Goal: Register for event/course

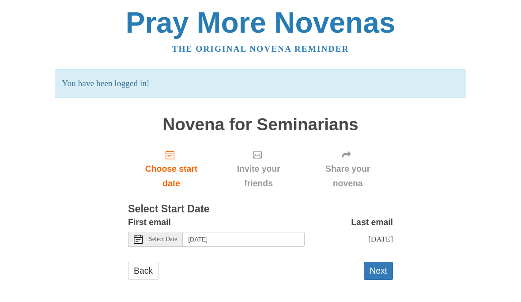
click at [144, 240] on div "Select Date" at bounding box center [155, 239] width 55 height 15
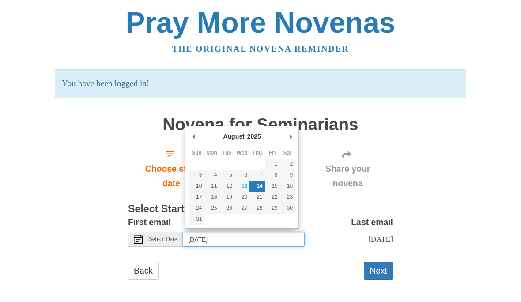
type input "[DATE]"
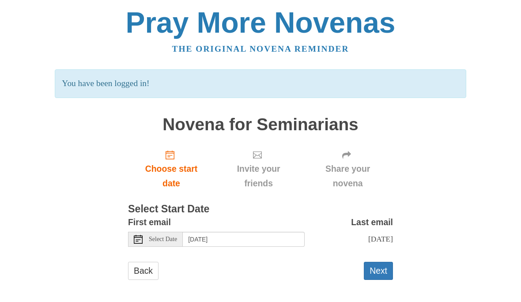
scroll to position [0, 0]
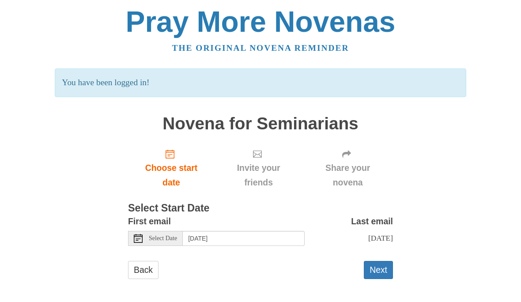
click at [380, 266] on button "Next" at bounding box center [378, 271] width 29 height 18
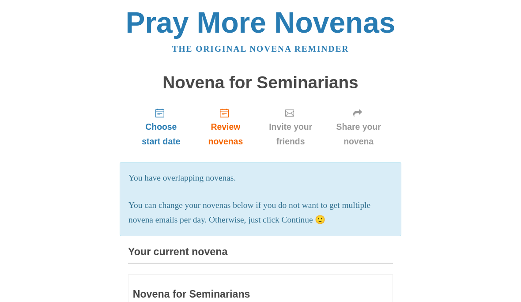
click at [167, 135] on span "Choose start date" at bounding box center [161, 134] width 49 height 29
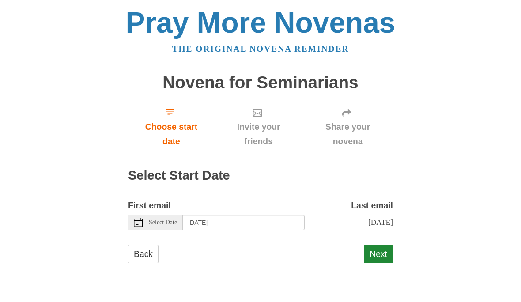
click at [149, 221] on span "Select Date" at bounding box center [163, 223] width 28 height 6
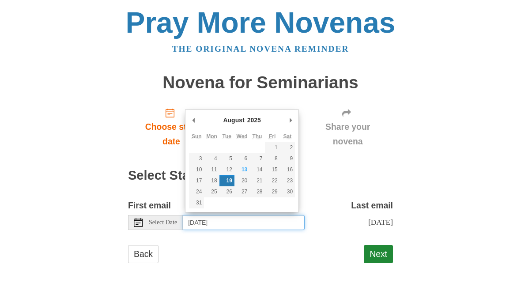
type input "[DATE]"
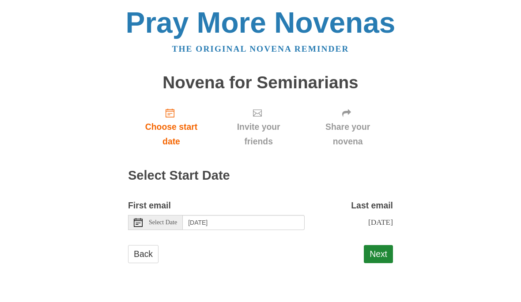
click at [384, 250] on button "Next" at bounding box center [378, 254] width 29 height 18
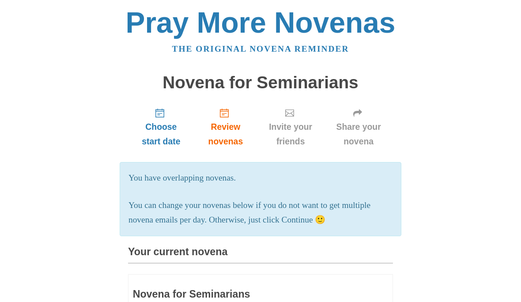
click at [167, 132] on span "Choose start date" at bounding box center [161, 134] width 49 height 29
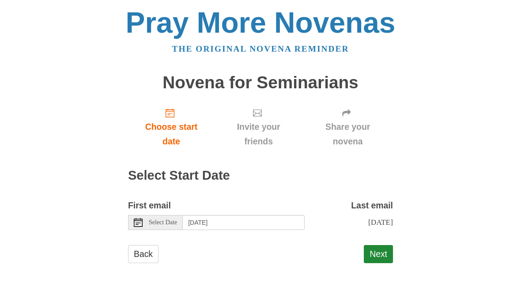
click at [171, 224] on div "Select Date" at bounding box center [155, 222] width 55 height 15
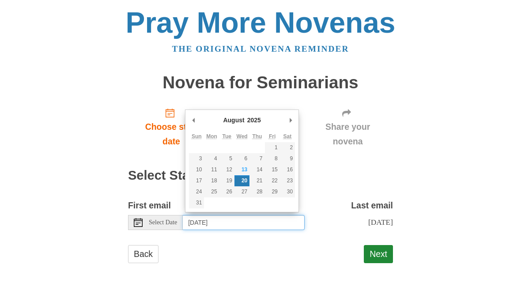
type input "[DATE]"
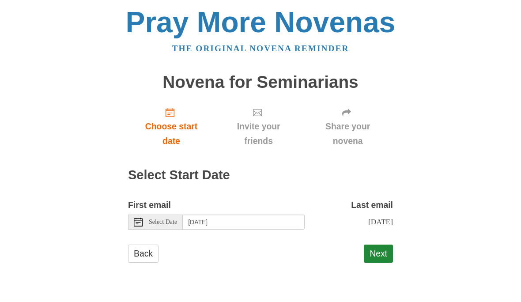
click at [385, 248] on button "Next" at bounding box center [378, 254] width 29 height 18
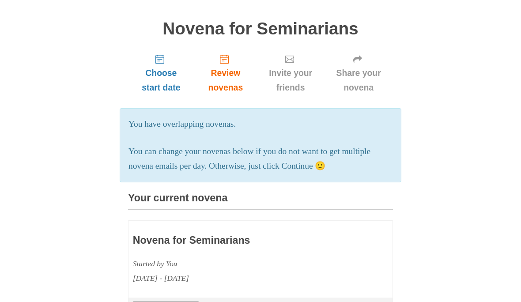
scroll to position [46, 0]
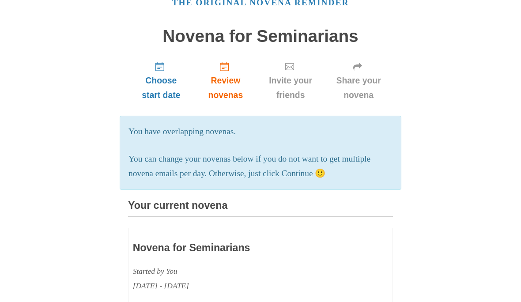
click at [157, 81] on span "Choose start date" at bounding box center [161, 87] width 49 height 29
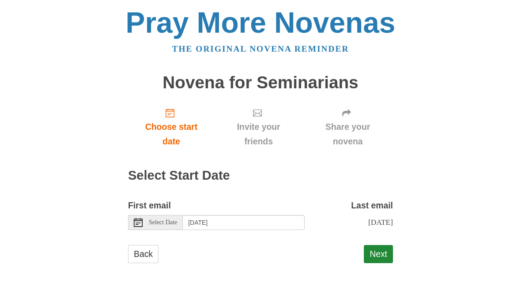
click at [150, 222] on span "Select Date" at bounding box center [163, 223] width 28 height 6
click at [146, 222] on div "Select Date" at bounding box center [155, 222] width 55 height 15
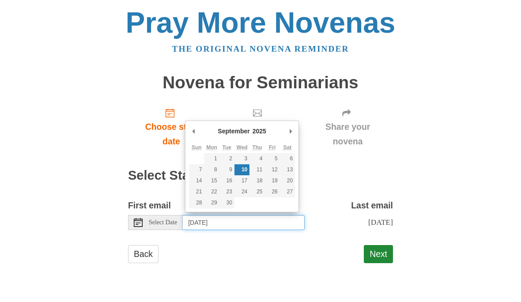
type input "[DATE]"
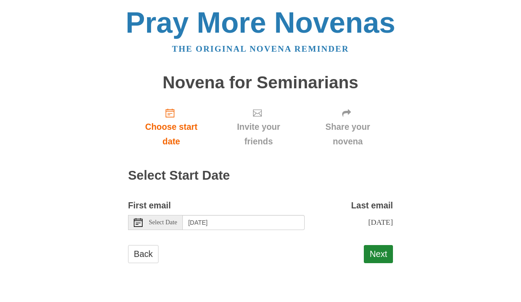
click at [387, 259] on button "Next" at bounding box center [378, 254] width 29 height 18
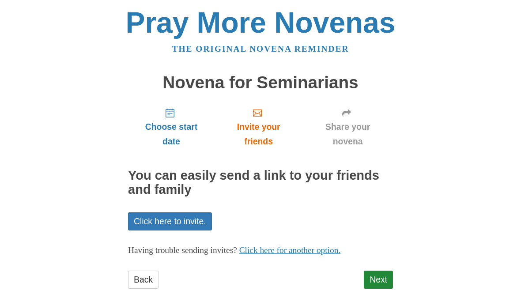
scroll to position [9, 0]
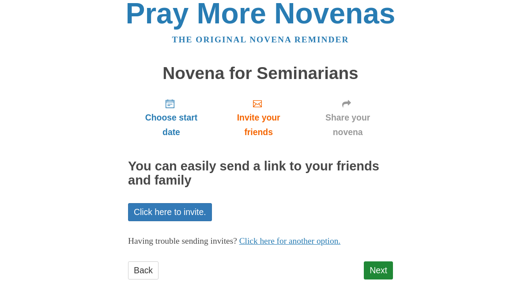
click at [383, 267] on link "Next" at bounding box center [378, 271] width 29 height 18
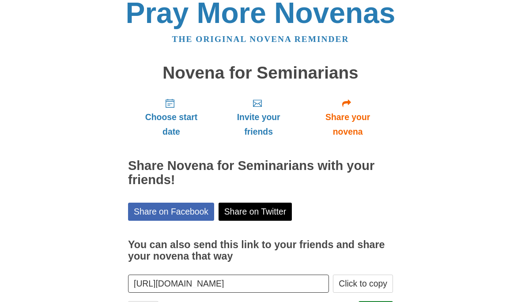
scroll to position [9, 0]
